Goal: Task Accomplishment & Management: Manage account settings

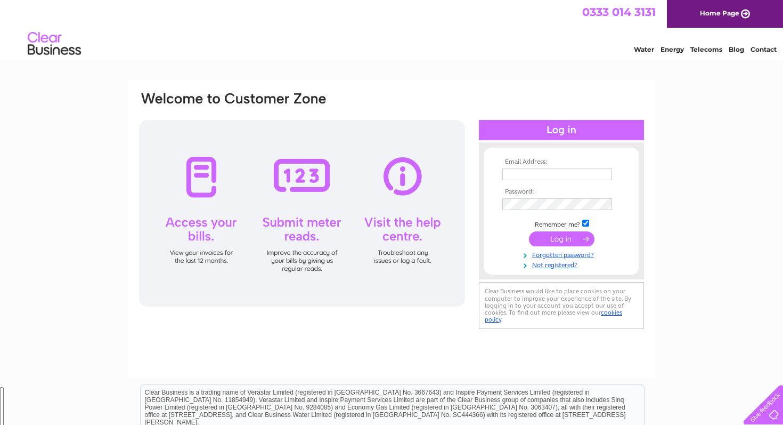
scroll to position [160, 0]
click at [525, 174] on input "text" at bounding box center [557, 174] width 110 height 12
type input "wellsjackiea@gmail.com"
click at [574, 234] on input "submit" at bounding box center [562, 238] width 66 height 15
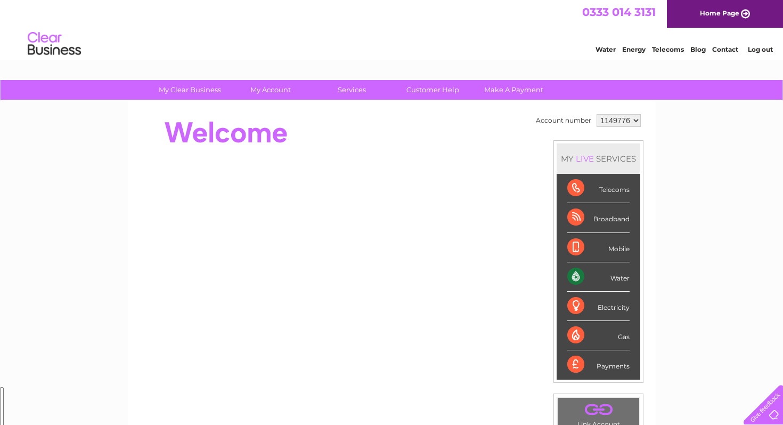
scroll to position [160, 0]
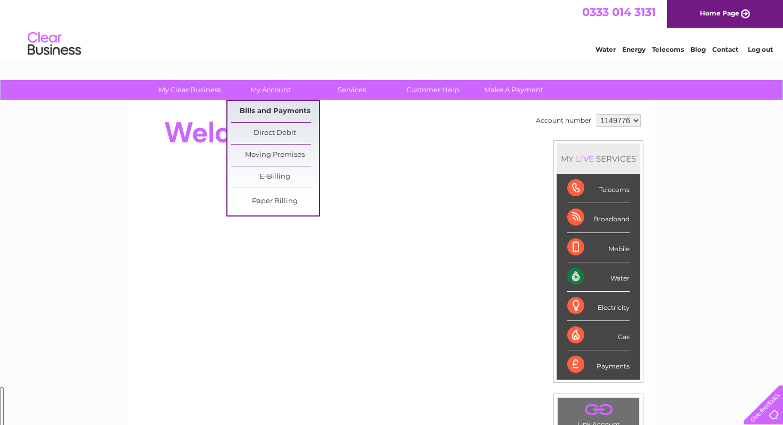
click at [283, 116] on link "Bills and Payments" at bounding box center [275, 111] width 88 height 21
click at [289, 111] on link "Bills and Payments" at bounding box center [275, 111] width 88 height 21
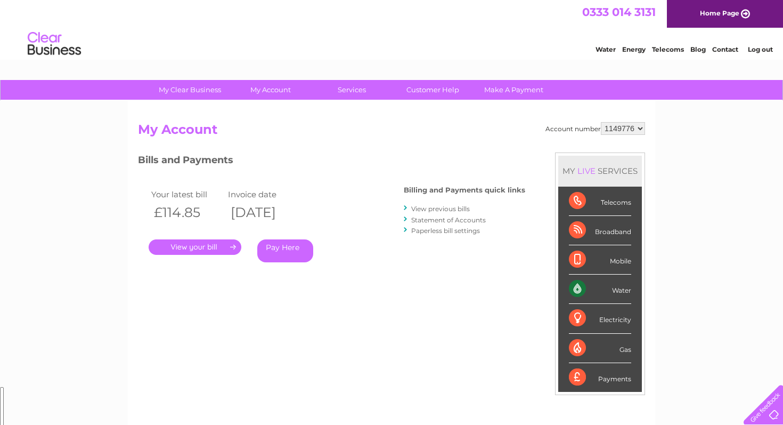
click at [235, 251] on link "." at bounding box center [195, 246] width 93 height 15
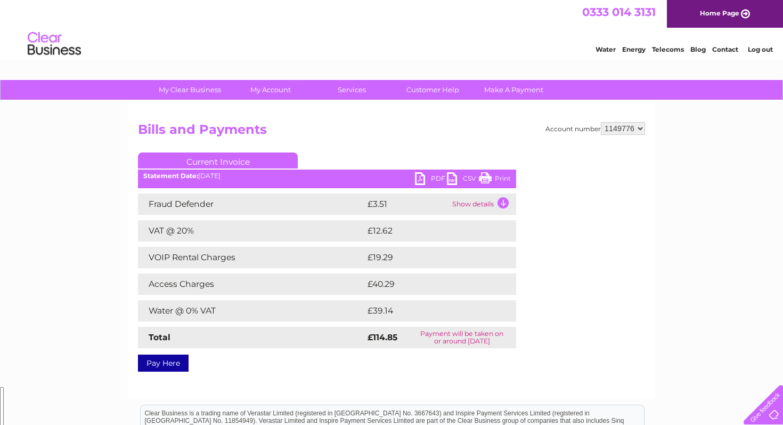
scroll to position [160, 0]
click at [426, 178] on link "PDF" at bounding box center [431, 179] width 32 height 15
